Goal: Transaction & Acquisition: Purchase product/service

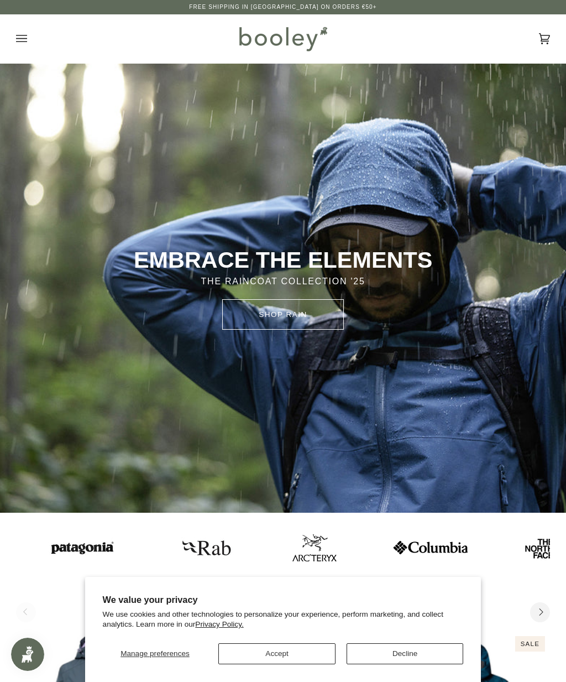
click at [28, 28] on button "Open menu" at bounding box center [32, 38] width 33 height 49
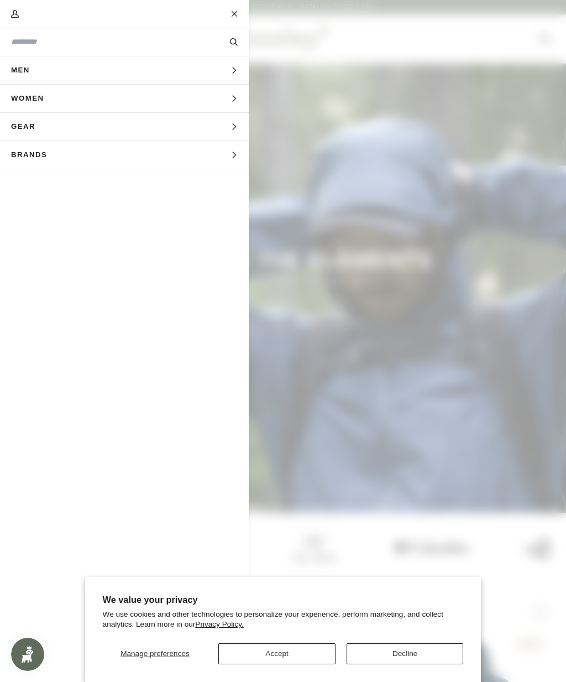
click at [134, 67] on button "Men Expand menu" at bounding box center [124, 70] width 249 height 28
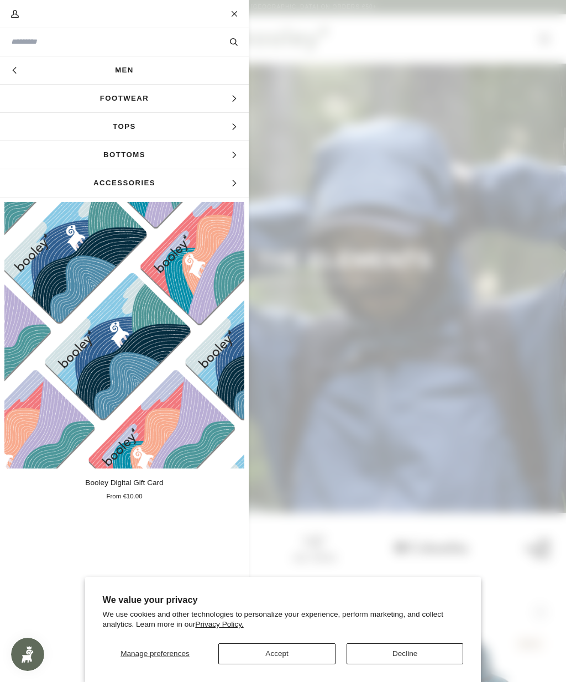
click at [232, 100] on icon "Main menu" at bounding box center [234, 98] width 7 height 7
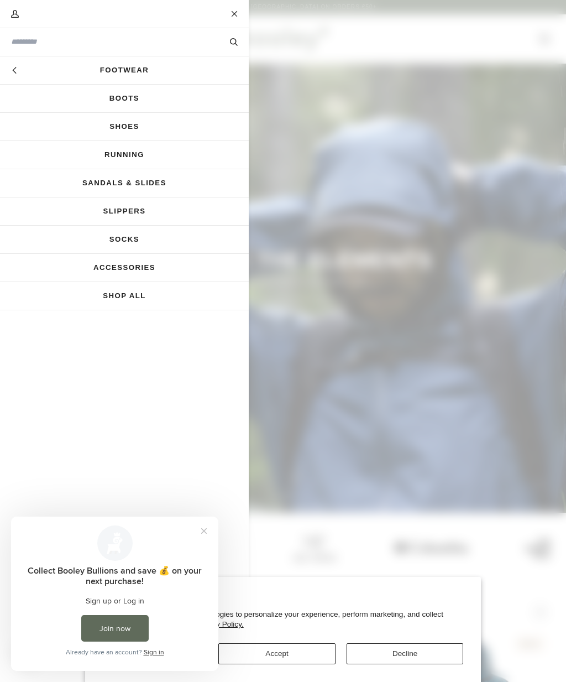
click at [144, 127] on link "Shoes" at bounding box center [124, 127] width 249 height 28
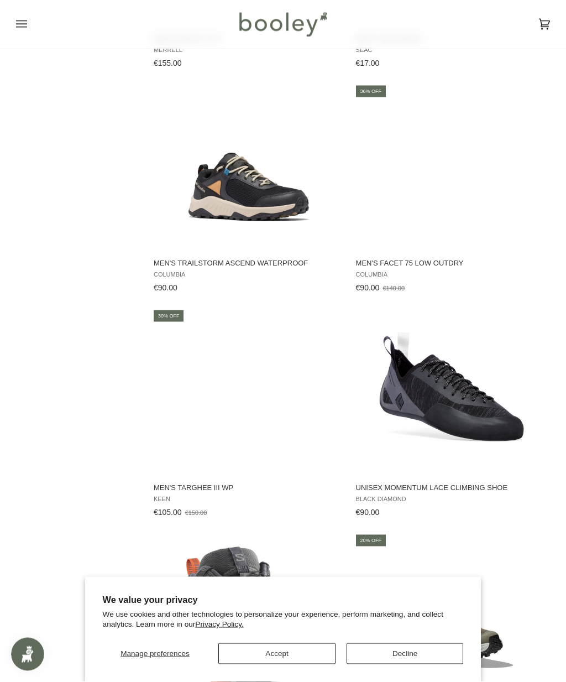
scroll to position [993, 0]
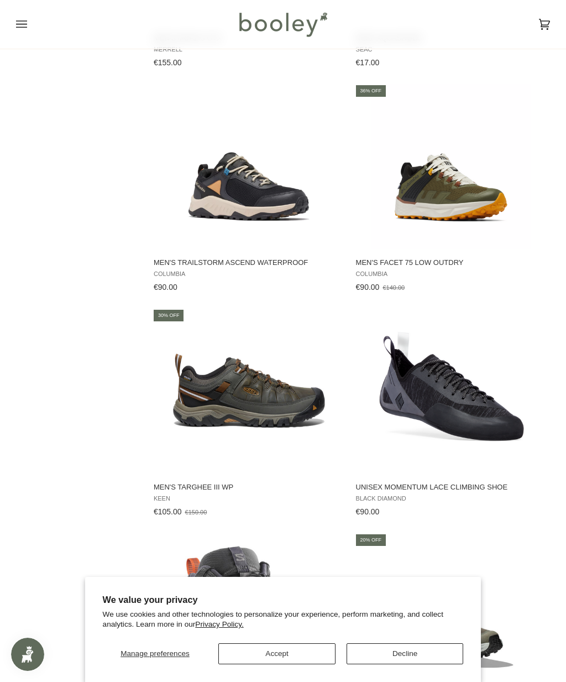
click at [275, 404] on img "Men's Targhee III WP" at bounding box center [249, 391] width 166 height 166
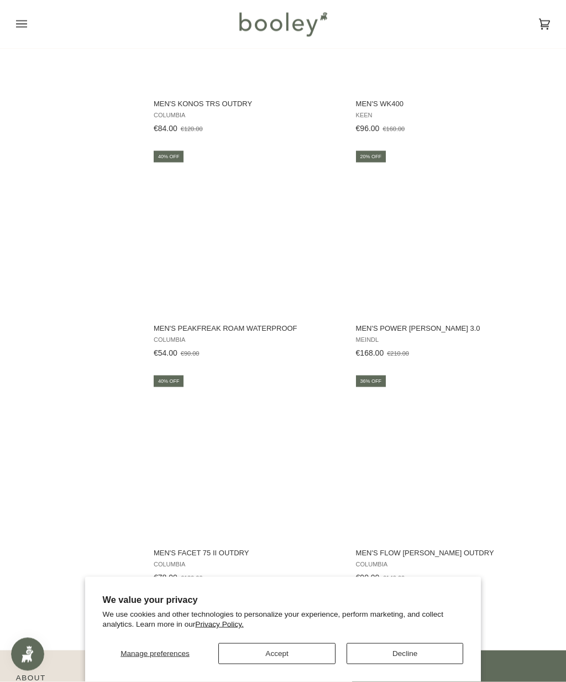
scroll to position [1917, 0]
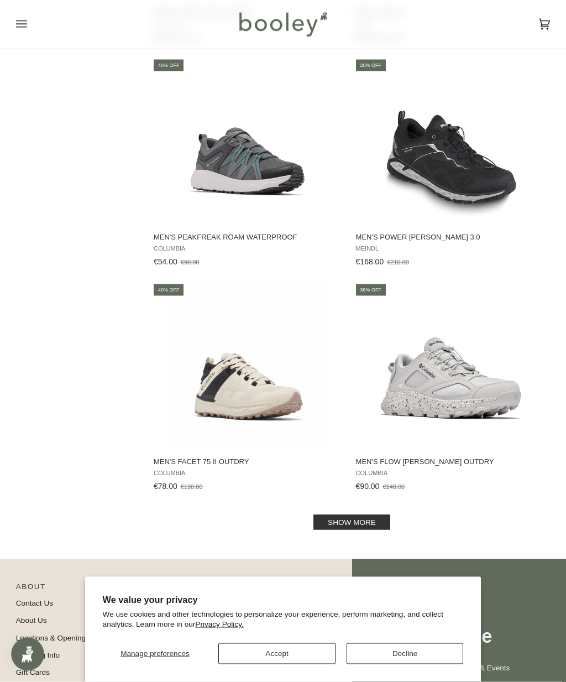
click at [363, 530] on link "Show more" at bounding box center [352, 522] width 77 height 15
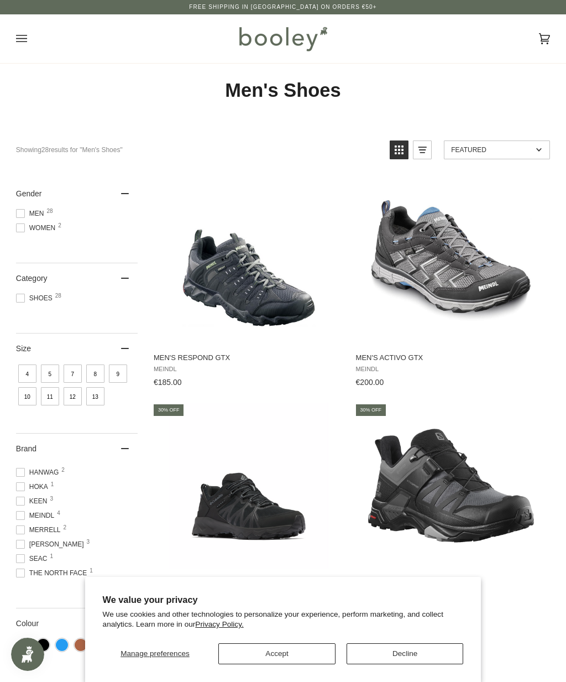
click at [22, 35] on icon "Open menu" at bounding box center [21, 38] width 11 height 7
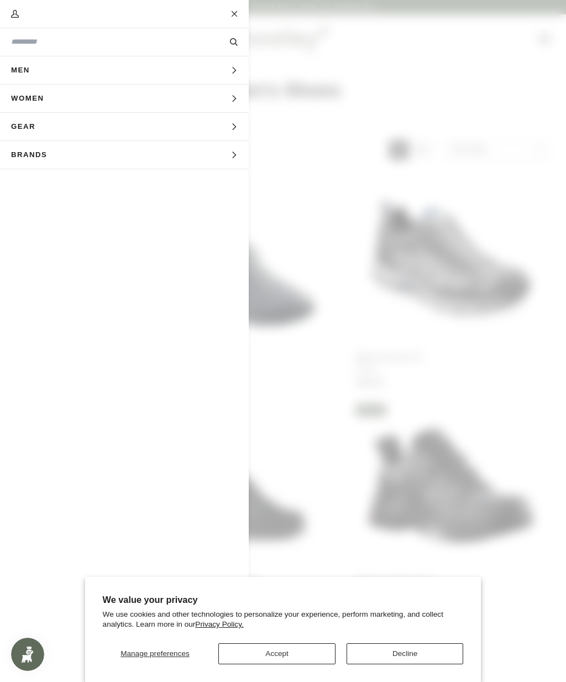
click at [15, 61] on span "Men" at bounding box center [24, 70] width 49 height 28
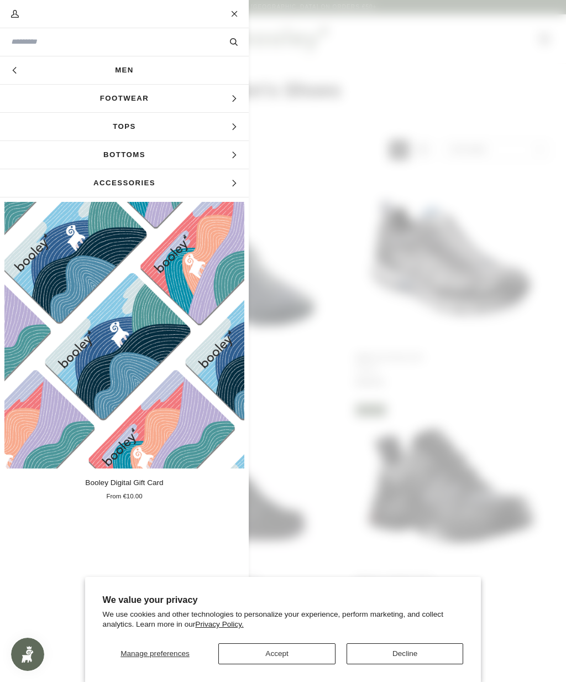
click at [203, 99] on span "Footwear" at bounding box center [124, 99] width 249 height 28
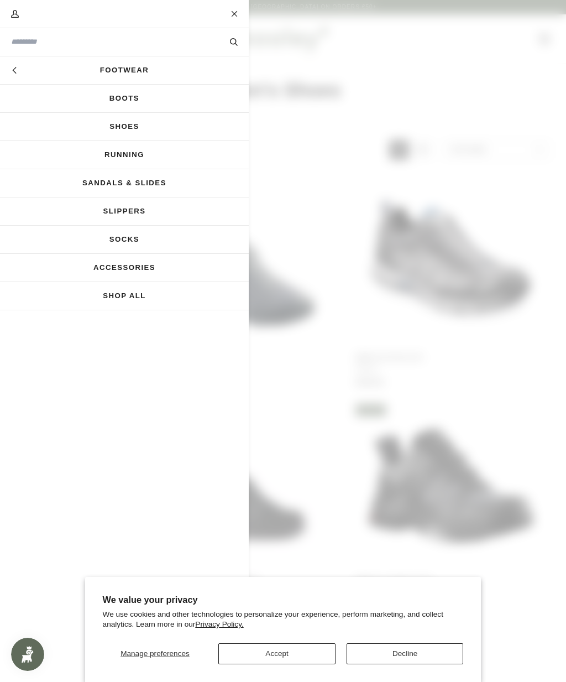
click at [175, 102] on link "Boots" at bounding box center [124, 99] width 249 height 28
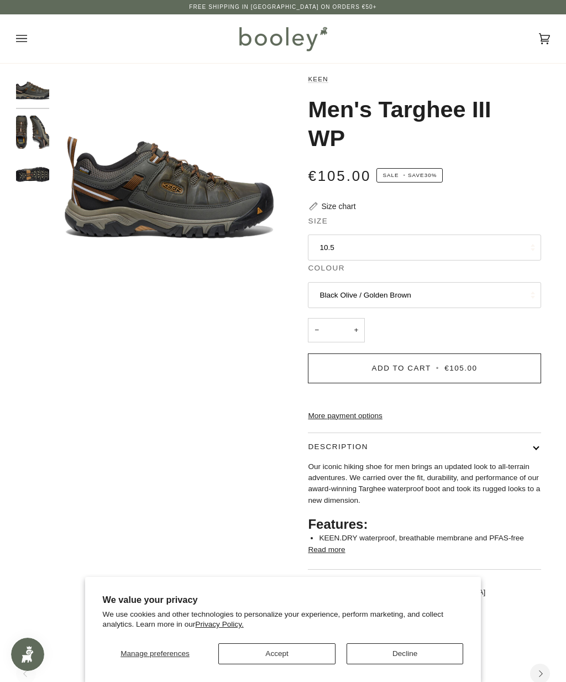
click at [32, 127] on img "Keen Men's Targhee III WP Black Olive / Golden Brown - Booley Galway" at bounding box center [32, 132] width 33 height 33
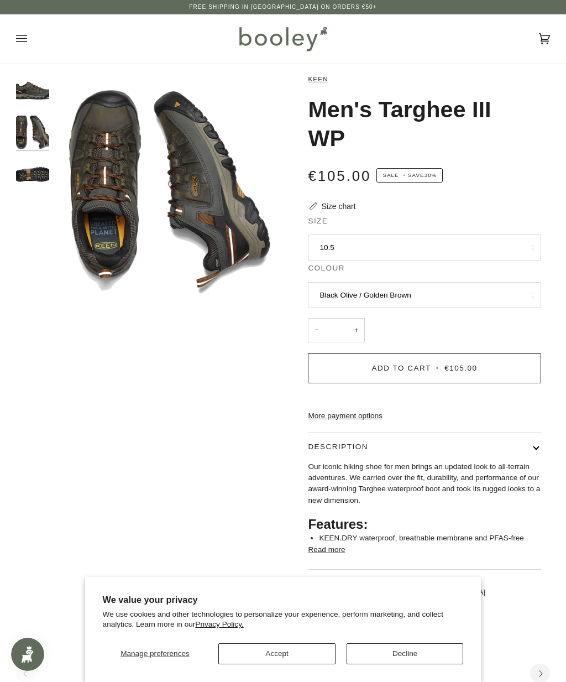
click at [29, 162] on img "Keen Men's Targhee III WP Black Olive / Golden Brown - Booley Galway" at bounding box center [32, 174] width 33 height 33
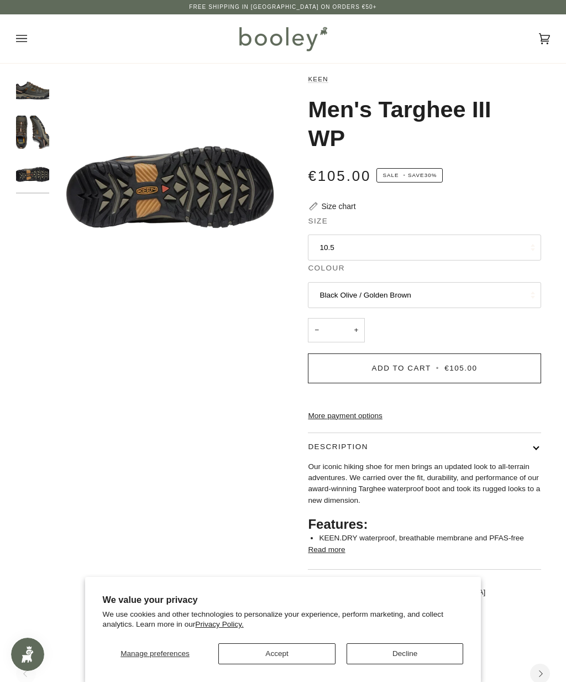
click at [28, 133] on img "Keen Men's Targhee III WP Black Olive / Golden Brown - Booley Galway" at bounding box center [32, 132] width 33 height 33
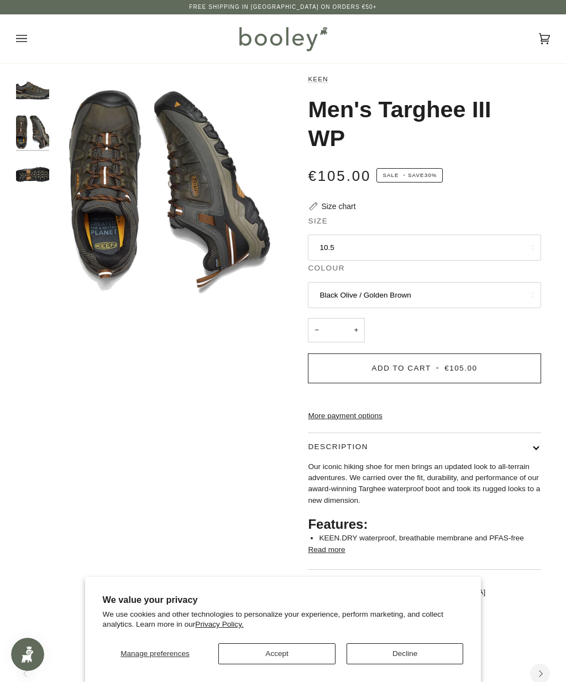
click at [26, 89] on img "Keen Men's Targhee III WP Black Olive / Golden Brown - Booley Galway" at bounding box center [32, 90] width 33 height 33
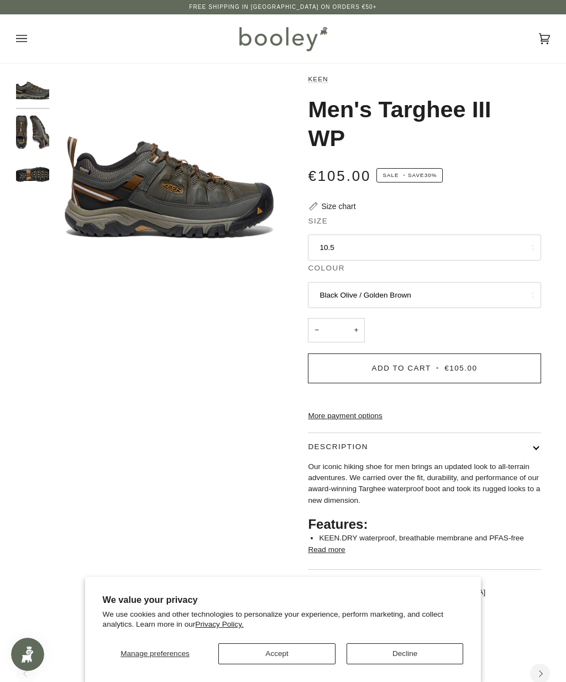
click at [498, 246] on button "10.5" at bounding box center [424, 248] width 233 height 27
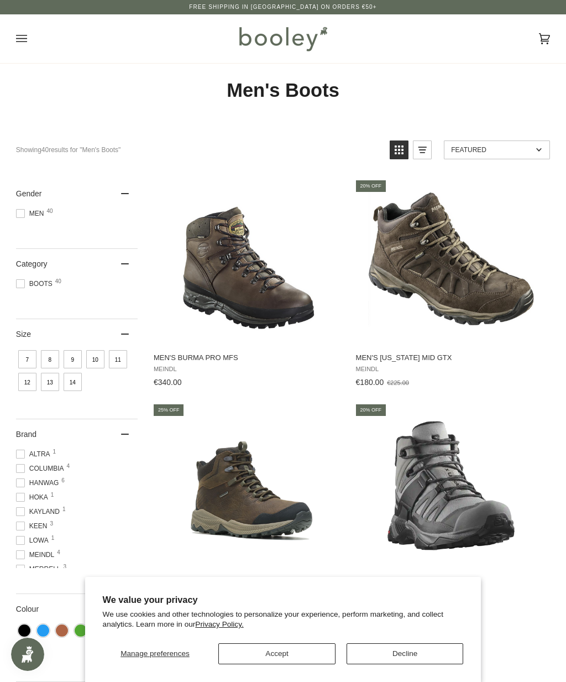
click at [265, 281] on img "Men's Burma PRO MFS" at bounding box center [249, 262] width 166 height 166
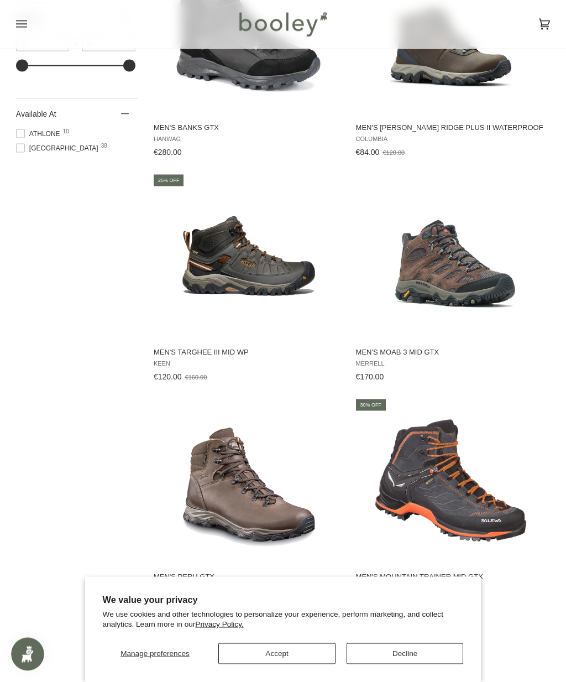
scroll to position [679, 0]
click at [254, 497] on img "Men's Peru GTX" at bounding box center [249, 480] width 166 height 166
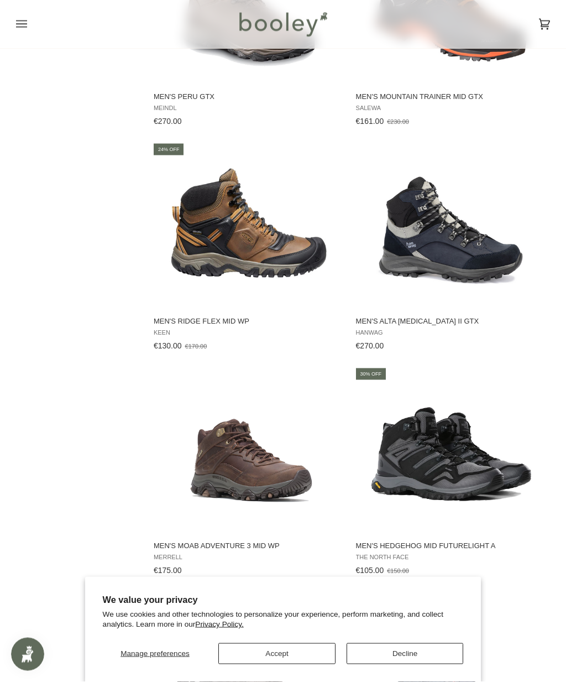
scroll to position [1159, 0]
click at [285, 475] on img "Men's Moab Adventure 3 Mid WP" at bounding box center [249, 449] width 166 height 166
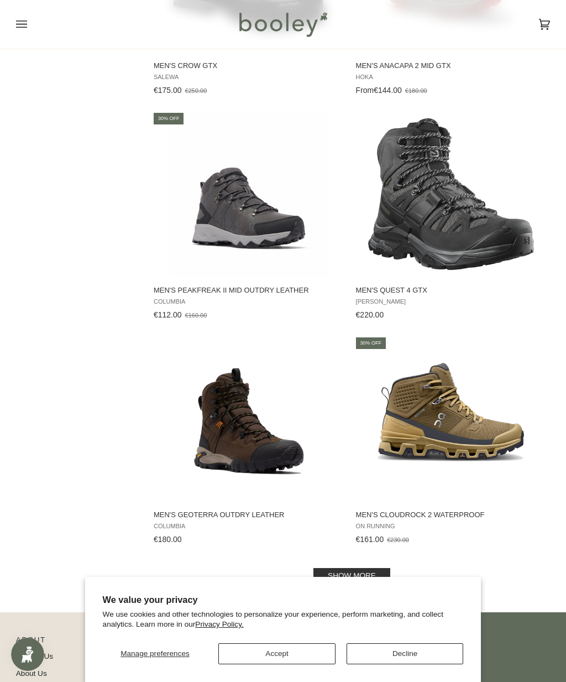
scroll to position [1942, 0]
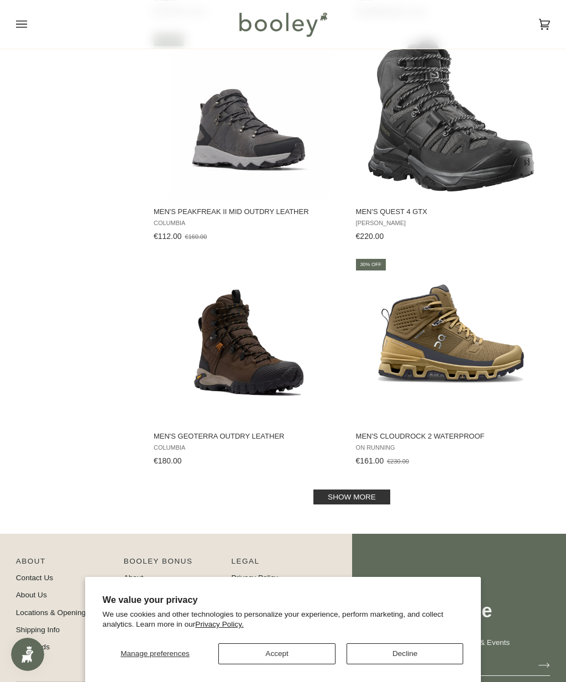
click at [363, 500] on link "Show more" at bounding box center [352, 497] width 77 height 15
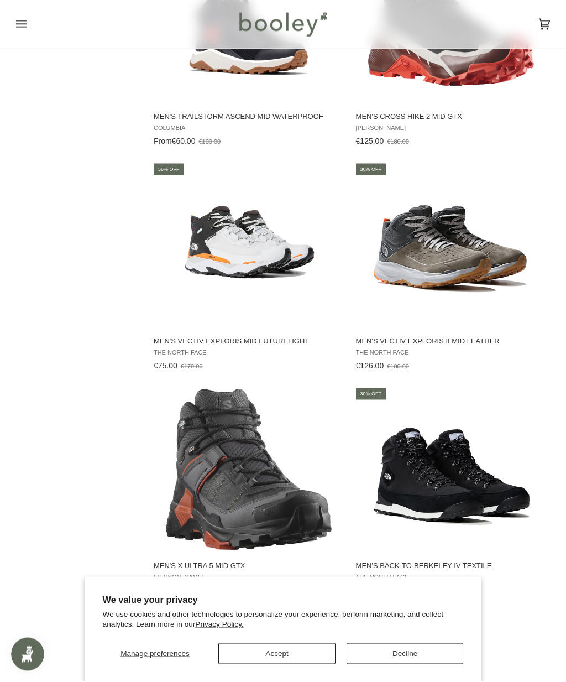
scroll to position [2487, 0]
click at [280, 506] on img "Men's X Ultra 5 Mid GTX" at bounding box center [249, 469] width 166 height 166
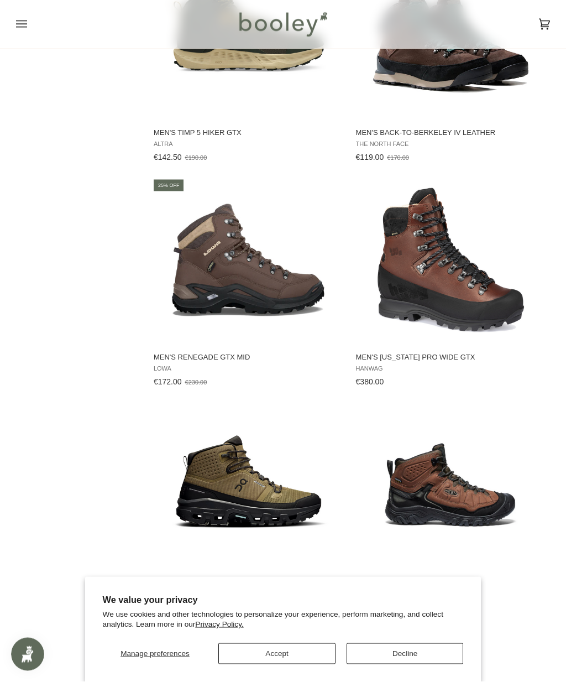
scroll to position [3535, 0]
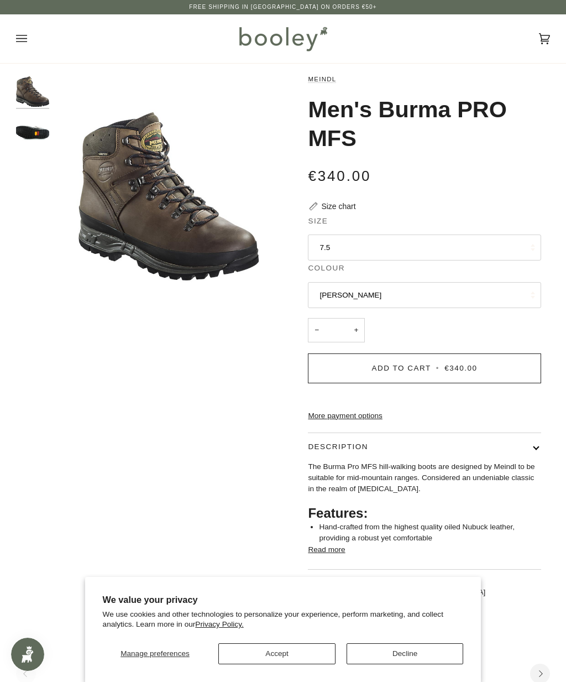
click at [49, 397] on div "Zoom Zoom Previous Next" at bounding box center [283, 347] width 534 height 547
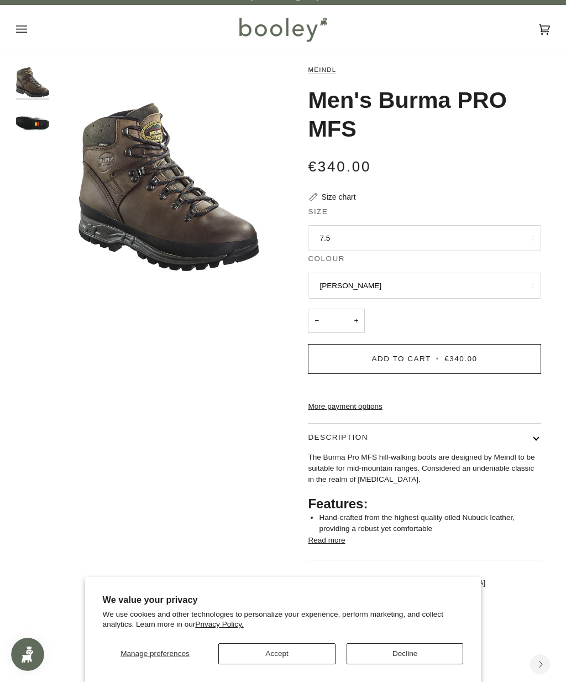
click at [34, 119] on img "Men's Burma PRO MFS Sole - Booley Galway" at bounding box center [32, 122] width 33 height 33
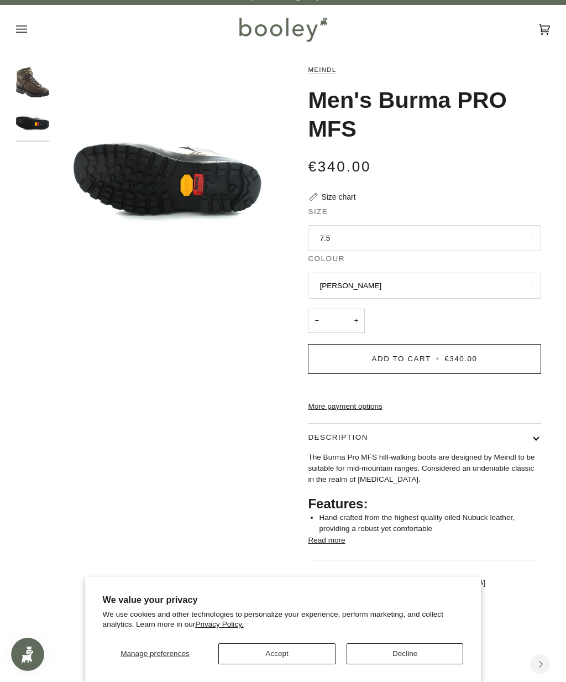
click at [27, 69] on img "Men's Burma PRO MFS - Booley Galway" at bounding box center [32, 80] width 33 height 33
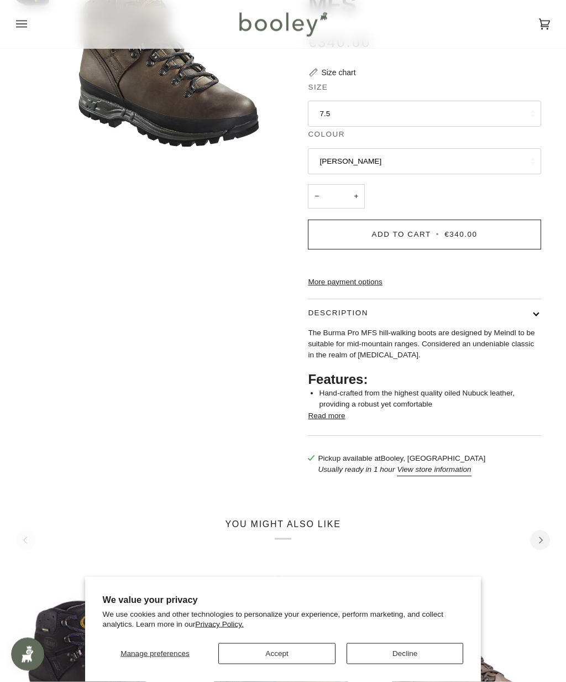
scroll to position [134, 0]
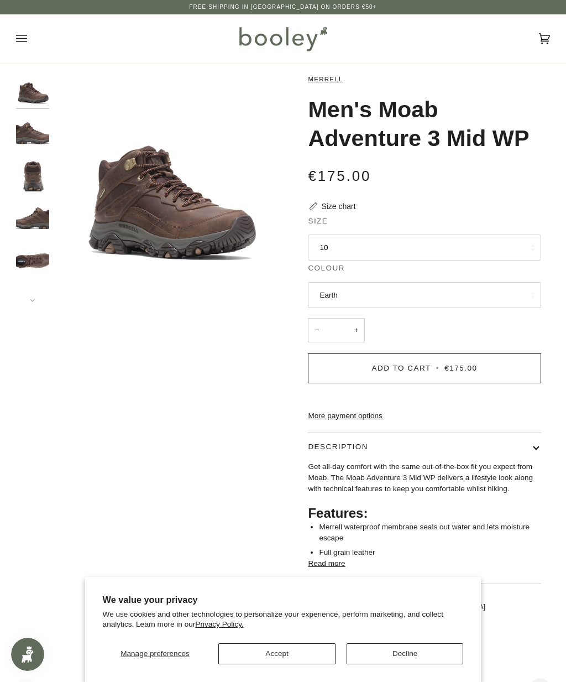
click at [32, 251] on img "Merrell Men's Moab Adventure 3 Mid WP Earth - Booley Galway" at bounding box center [32, 258] width 33 height 33
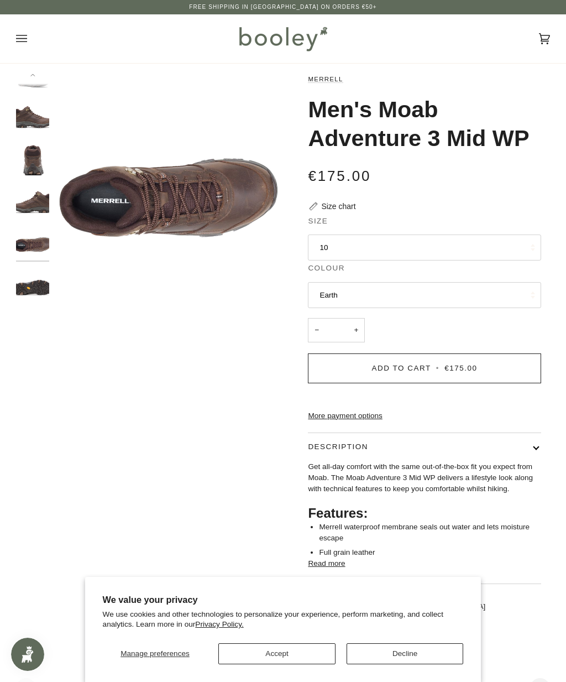
scroll to position [20, 0]
click at [33, 188] on img "Merrell Men's Moab Adventure 3 Mid WP Earth - Booley Galway" at bounding box center [32, 196] width 33 height 33
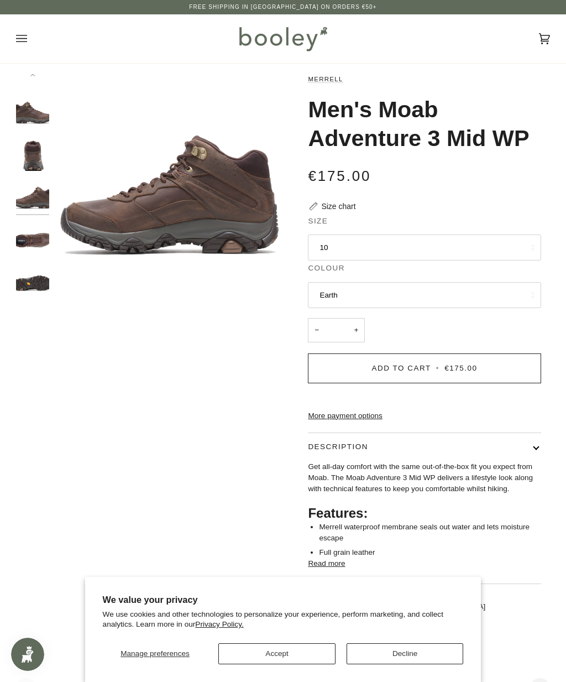
click at [30, 231] on img "Merrell Men's Moab Adventure 3 Mid WP Earth - Booley Galway" at bounding box center [32, 238] width 33 height 33
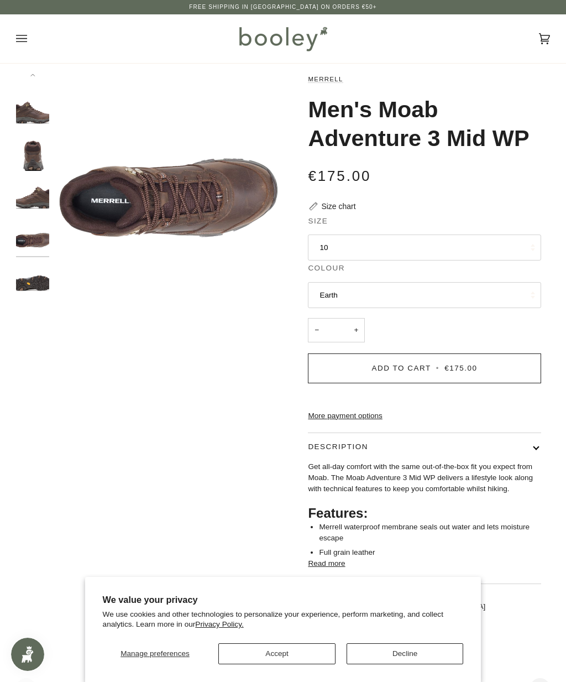
click at [32, 180] on img "Merrell Men's Moab Adventure 3 Mid WP Earth - Booley Galway" at bounding box center [32, 196] width 33 height 33
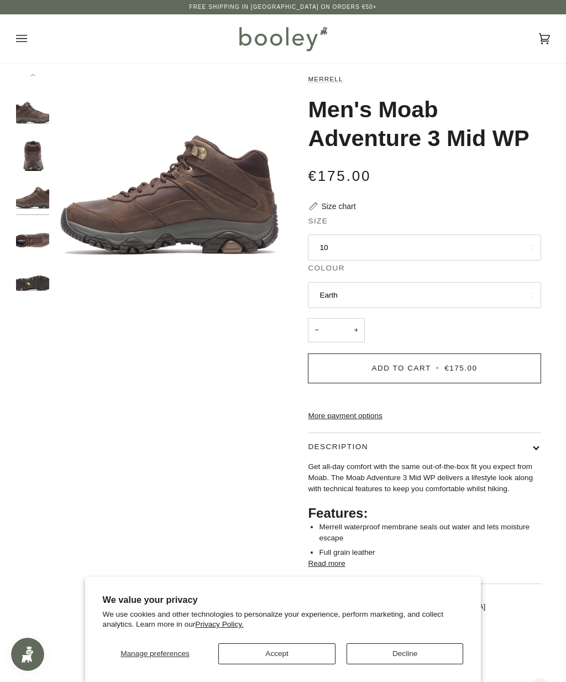
click at [33, 153] on img "Merrell Men's Moab Adventure 3 Mid WP Earth - Booley Galway" at bounding box center [32, 154] width 33 height 33
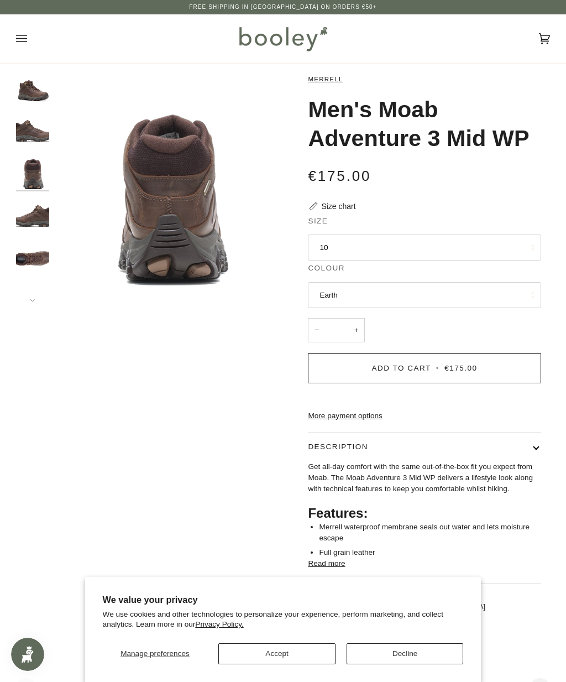
scroll to position [0, 0]
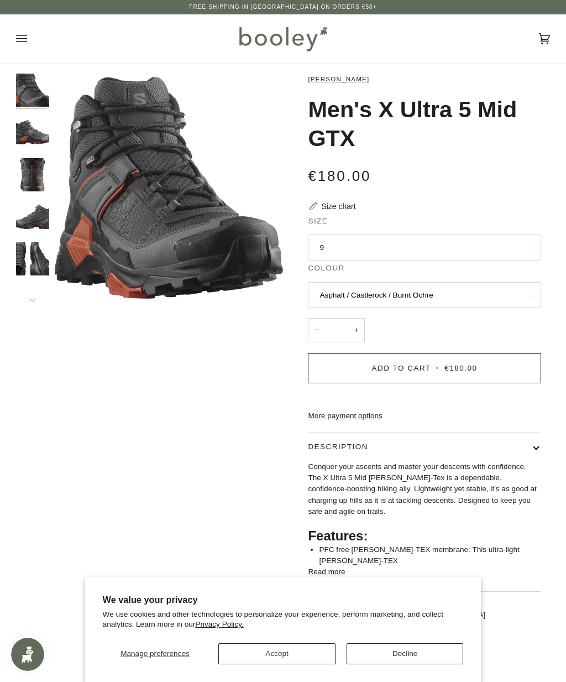
click at [34, 94] on img "Salomon Men's X Ultra 5 Mid GTX Asphalt / Castlerock / Burnt Ochre - Booley Gal…" at bounding box center [32, 90] width 33 height 33
click at [41, 122] on img "Salomon Men's X Ultra 5 Mid GTX Asphalt / Castlerock / Burnt Ochre - Booley Gal…" at bounding box center [32, 132] width 33 height 33
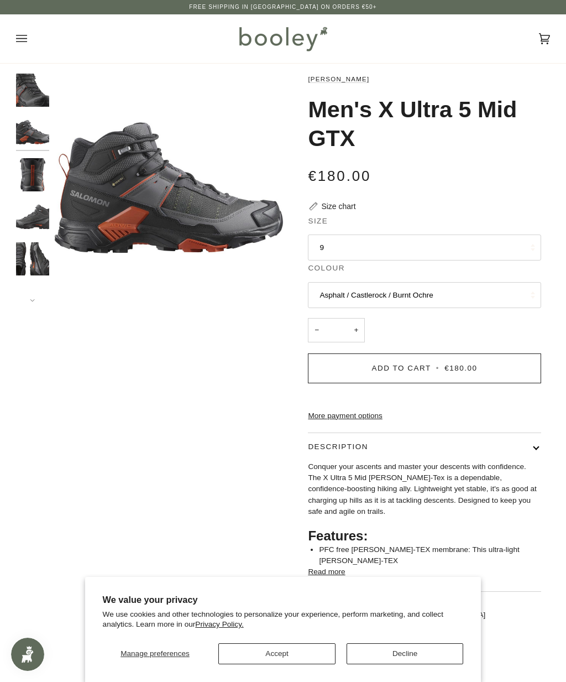
click at [34, 172] on img "Salomon Men's X Ultra 5 Mid GTX Asphalt / Castlerock / Burnt Ochre - Booley Gal…" at bounding box center [32, 174] width 33 height 33
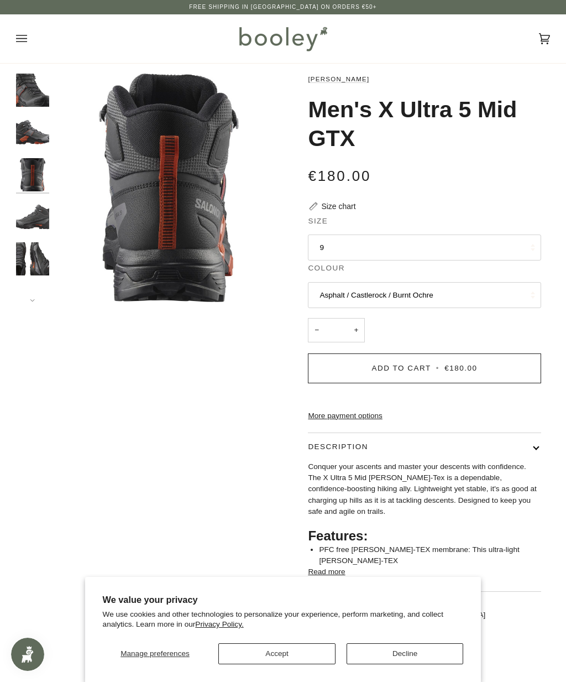
click at [29, 216] on img "Salomon Men's X Ultra 5 Mid GTX Asphalt / Castlerock / Burnt Ochre - Booley Gal…" at bounding box center [32, 216] width 33 height 33
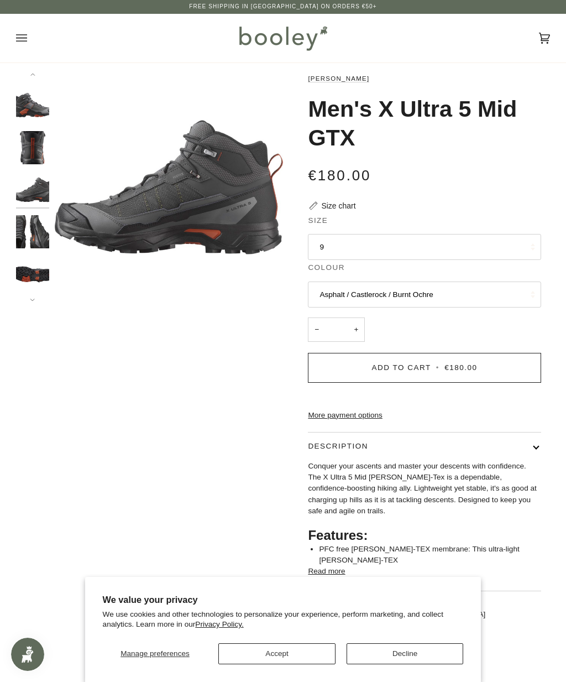
scroll to position [65, 0]
